Goal: Information Seeking & Learning: Check status

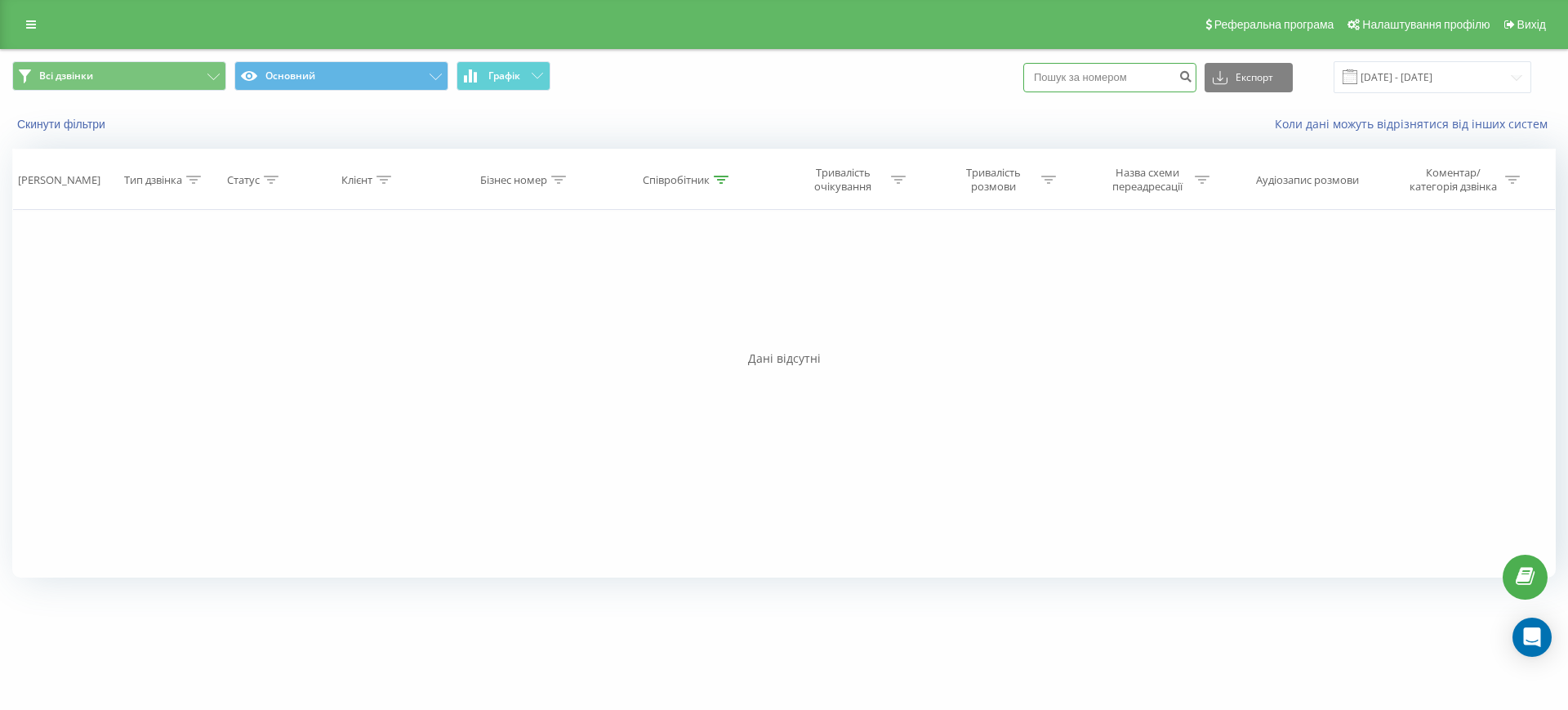
click at [1170, 83] on input at bounding box center [1109, 78] width 173 height 30
paste input "380935795608"
type input "380935795608"
click at [1192, 78] on icon "submit" at bounding box center [1185, 74] width 14 height 10
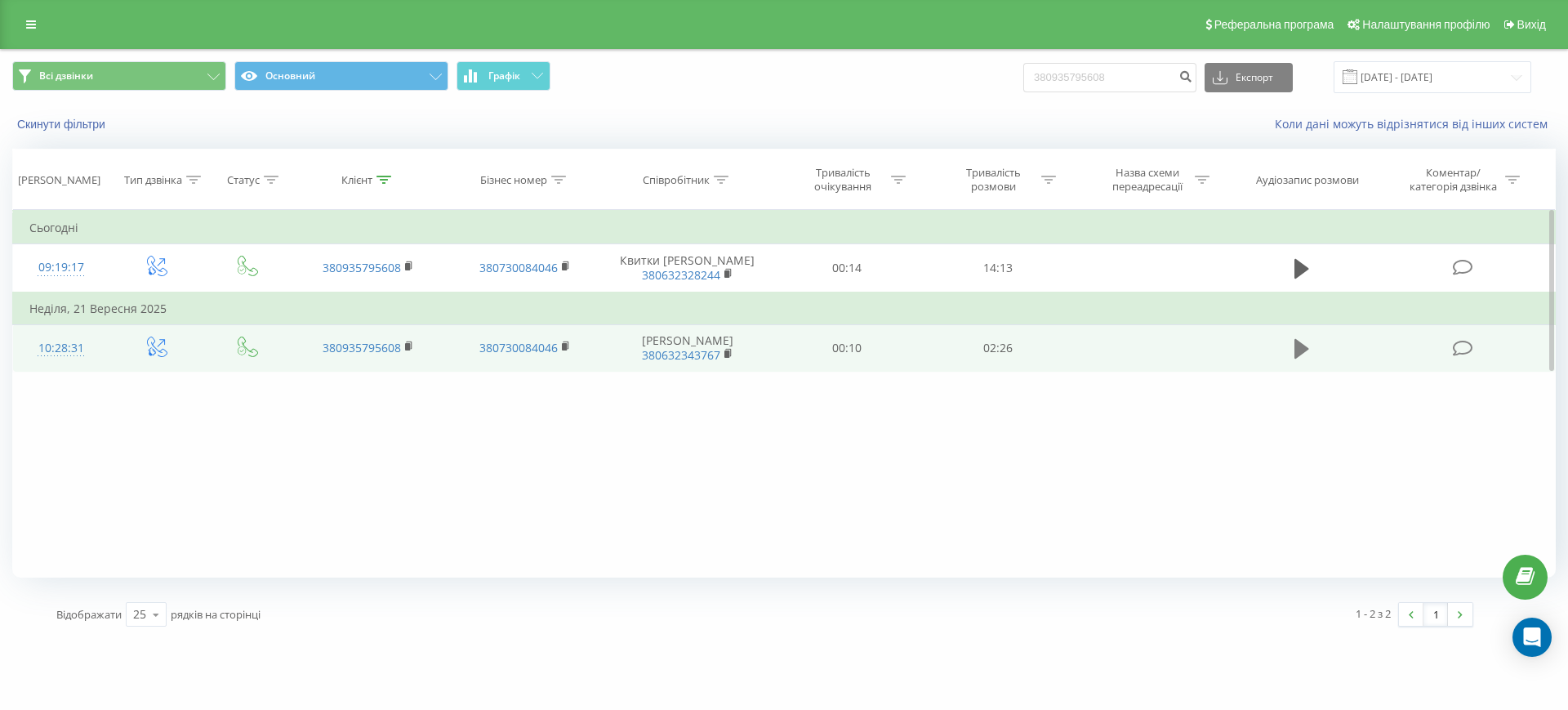
click at [1299, 351] on icon at bounding box center [1301, 349] width 15 height 20
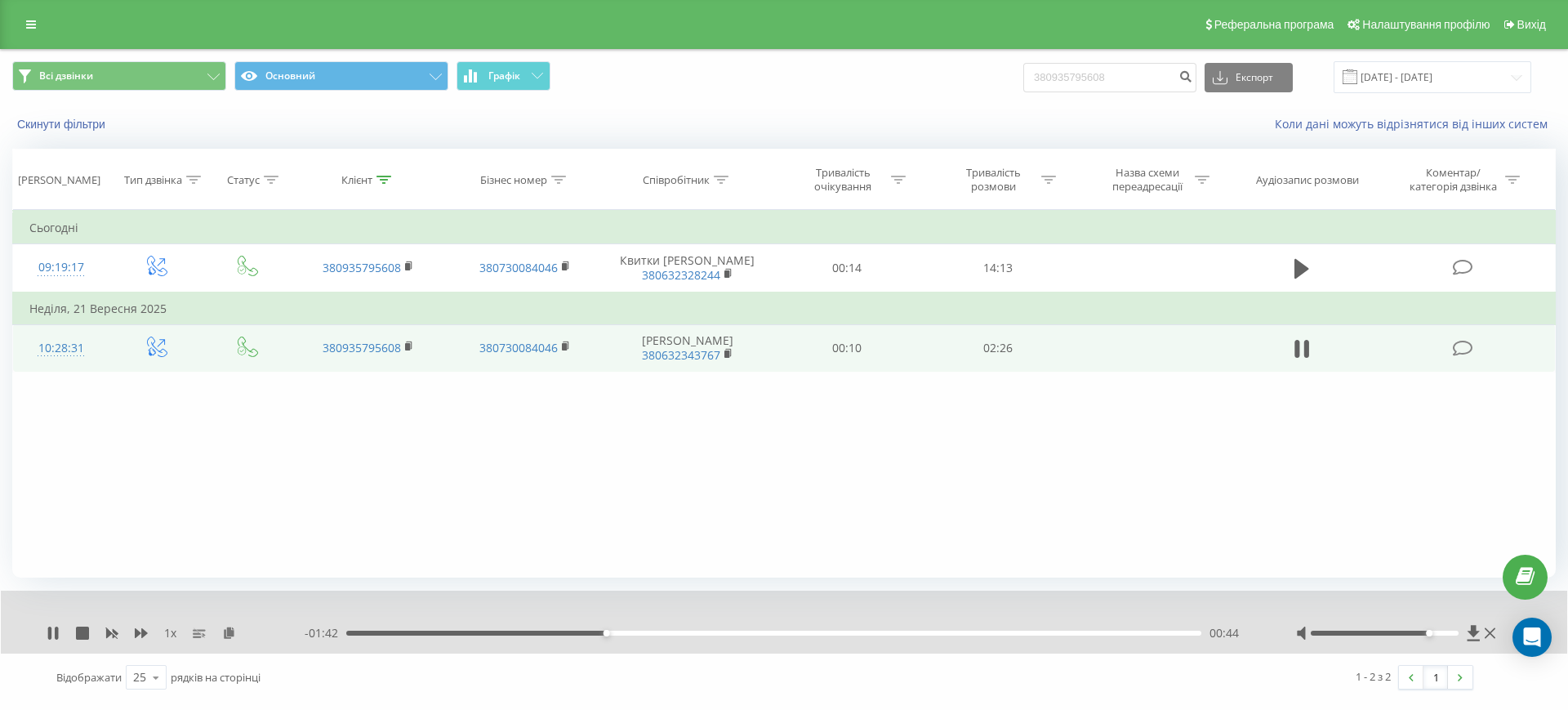
drag, startPoint x: 1384, startPoint y: 635, endPoint x: 1432, endPoint y: 637, distance: 48.0
click at [1432, 637] on div at bounding box center [1397, 633] width 203 height 17
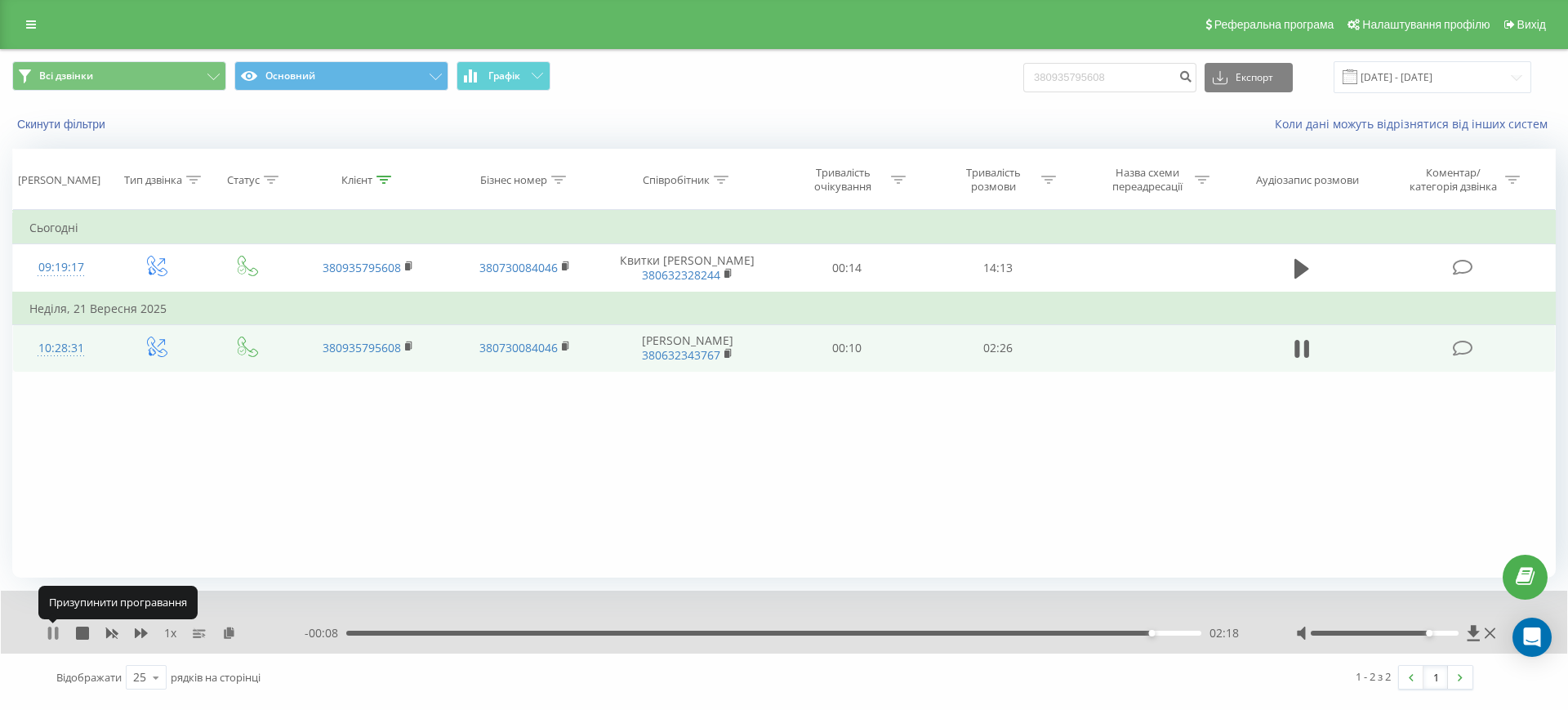
click at [54, 635] on icon at bounding box center [52, 632] width 13 height 13
click at [1130, 87] on input "380935795608" at bounding box center [1109, 78] width 173 height 30
